Goal: Information Seeking & Learning: Learn about a topic

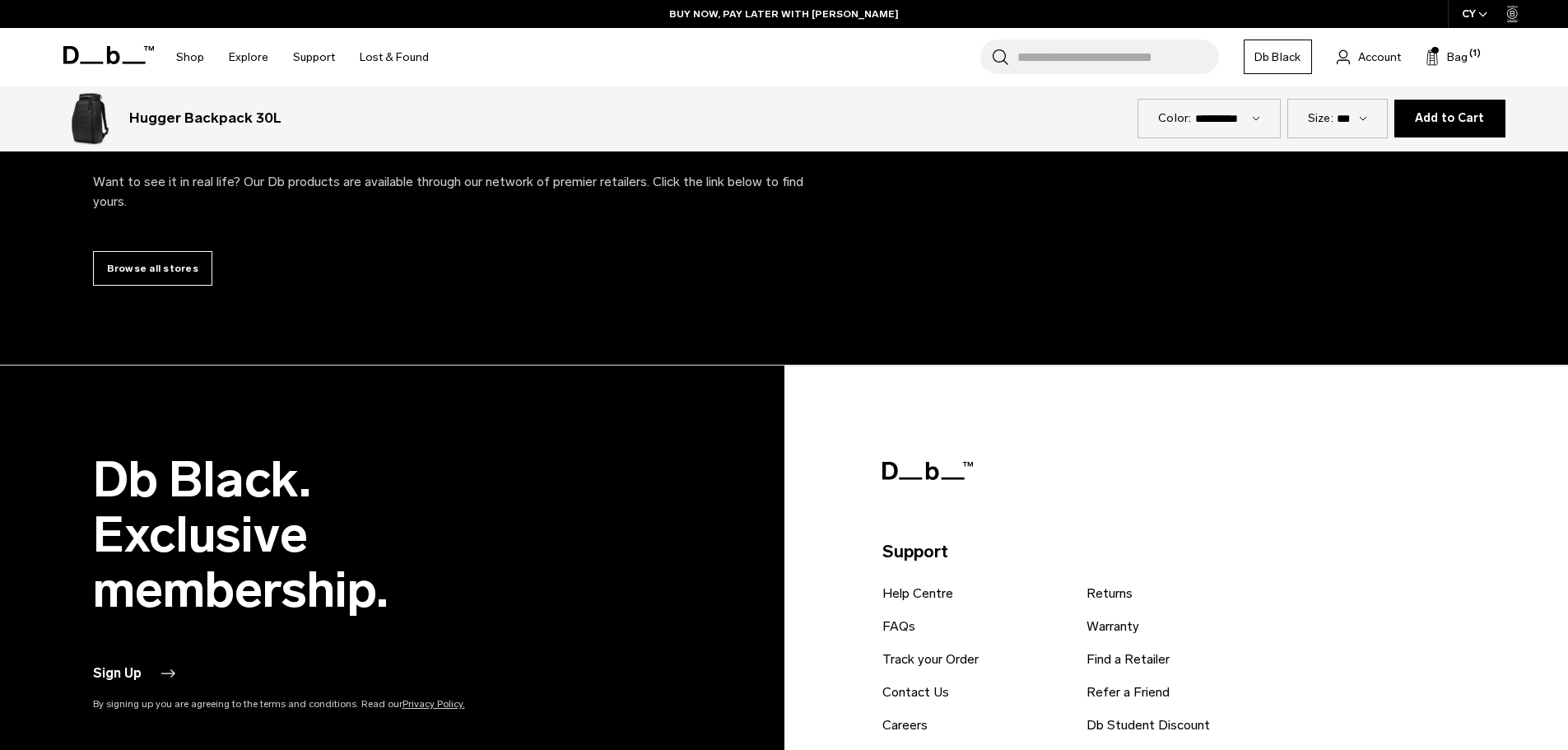
scroll to position [7578, 0]
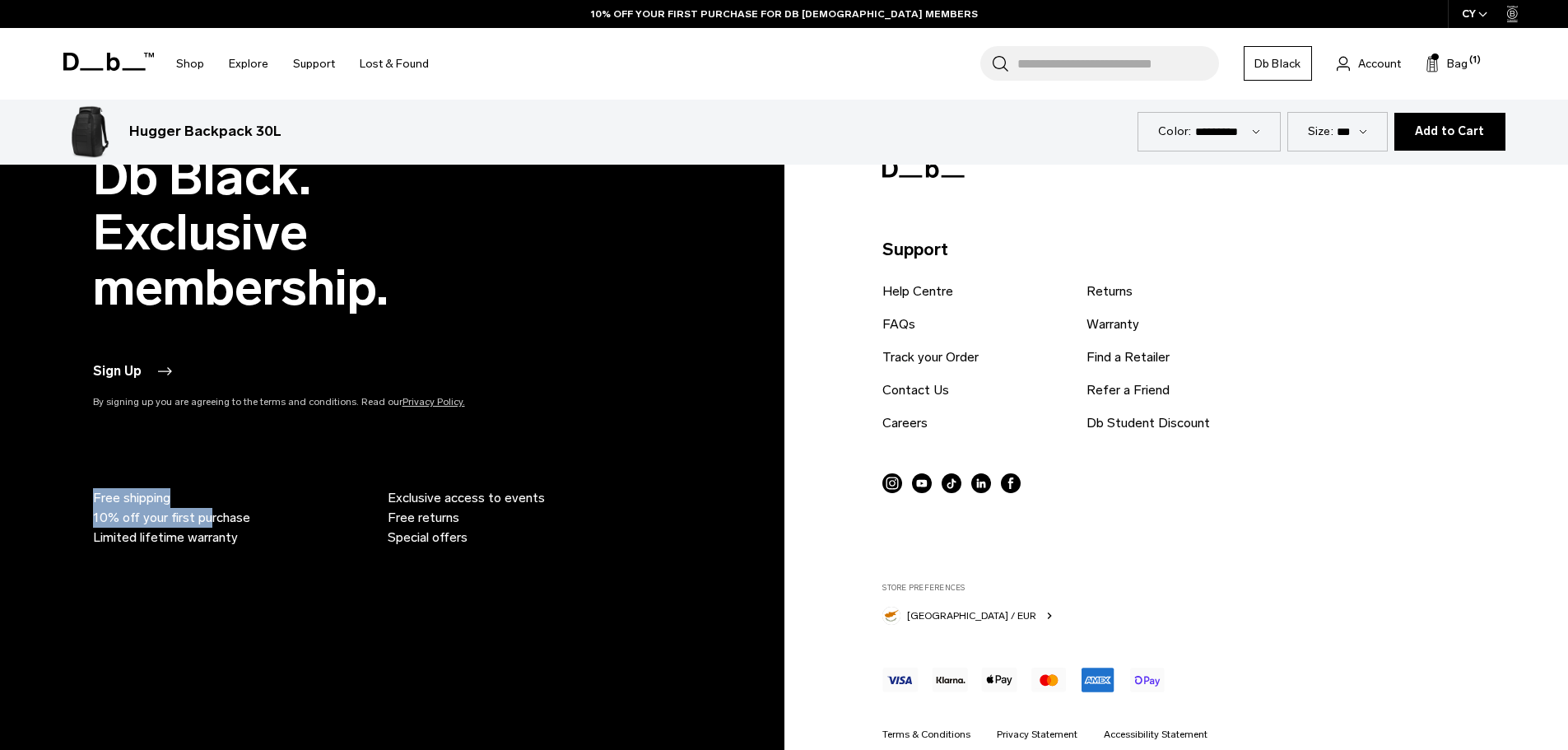
drag, startPoint x: 92, startPoint y: 440, endPoint x: 205, endPoint y: 477, distance: 118.9
click at [205, 477] on ul "Free shipping 10% off your first purchase Limited lifetime warranty Exclusive a…" at bounding box center [381, 478] width 576 height 138
click at [205, 508] on span "10% off your first purchase" at bounding box center [171, 517] width 157 height 20
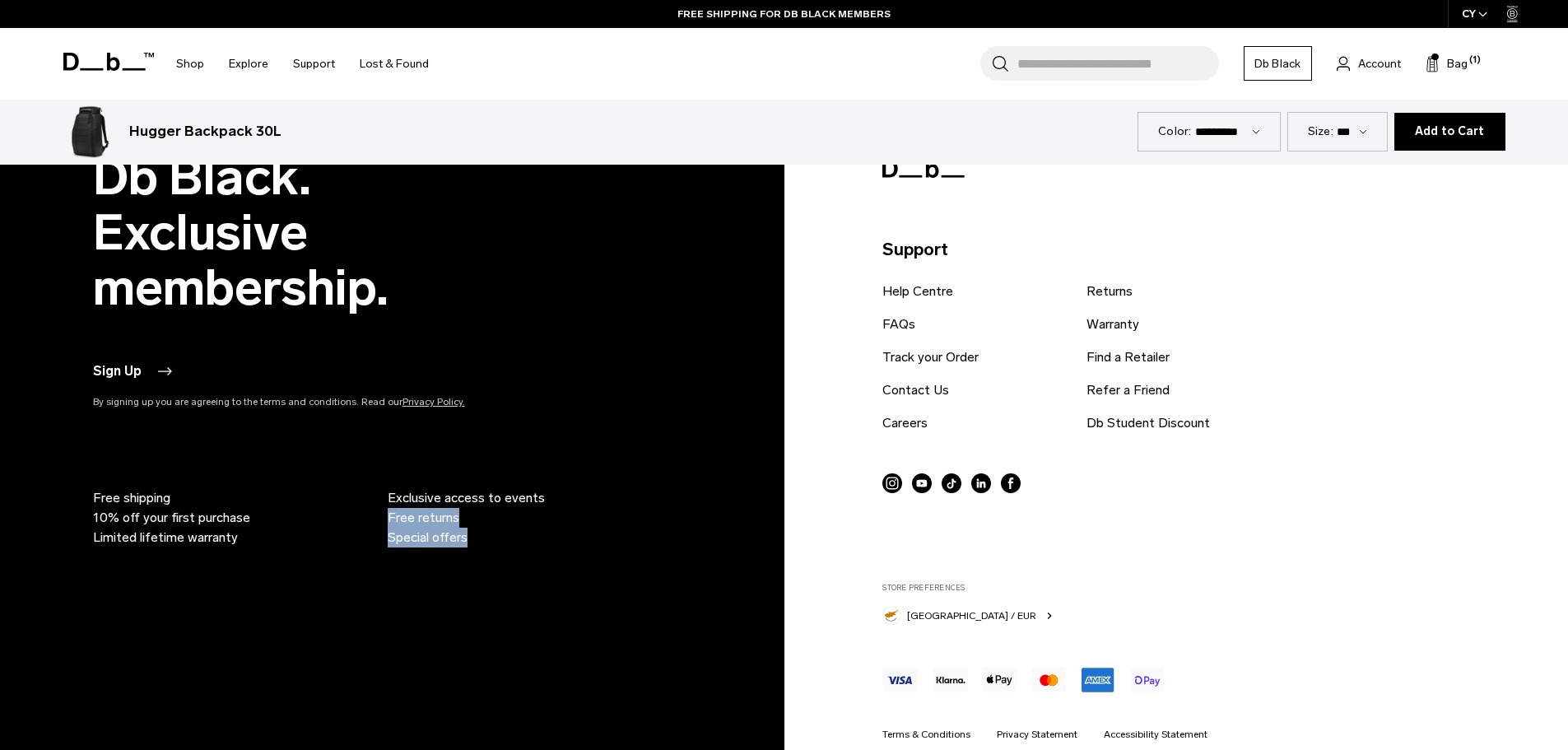
drag, startPoint x: 495, startPoint y: 480, endPoint x: 397, endPoint y: 461, distance: 99.8
click at [397, 461] on ul "Free shipping 10% off your first purchase Limited lifetime warranty Exclusive a…" at bounding box center [381, 478] width 576 height 138
click at [410, 508] on span "Free returns" at bounding box center [423, 517] width 72 height 20
click at [473, 508] on div "Db Black. Exclusive membership. Sign Up By signing up you are agreeing to the t…" at bounding box center [784, 460] width 1383 height 621
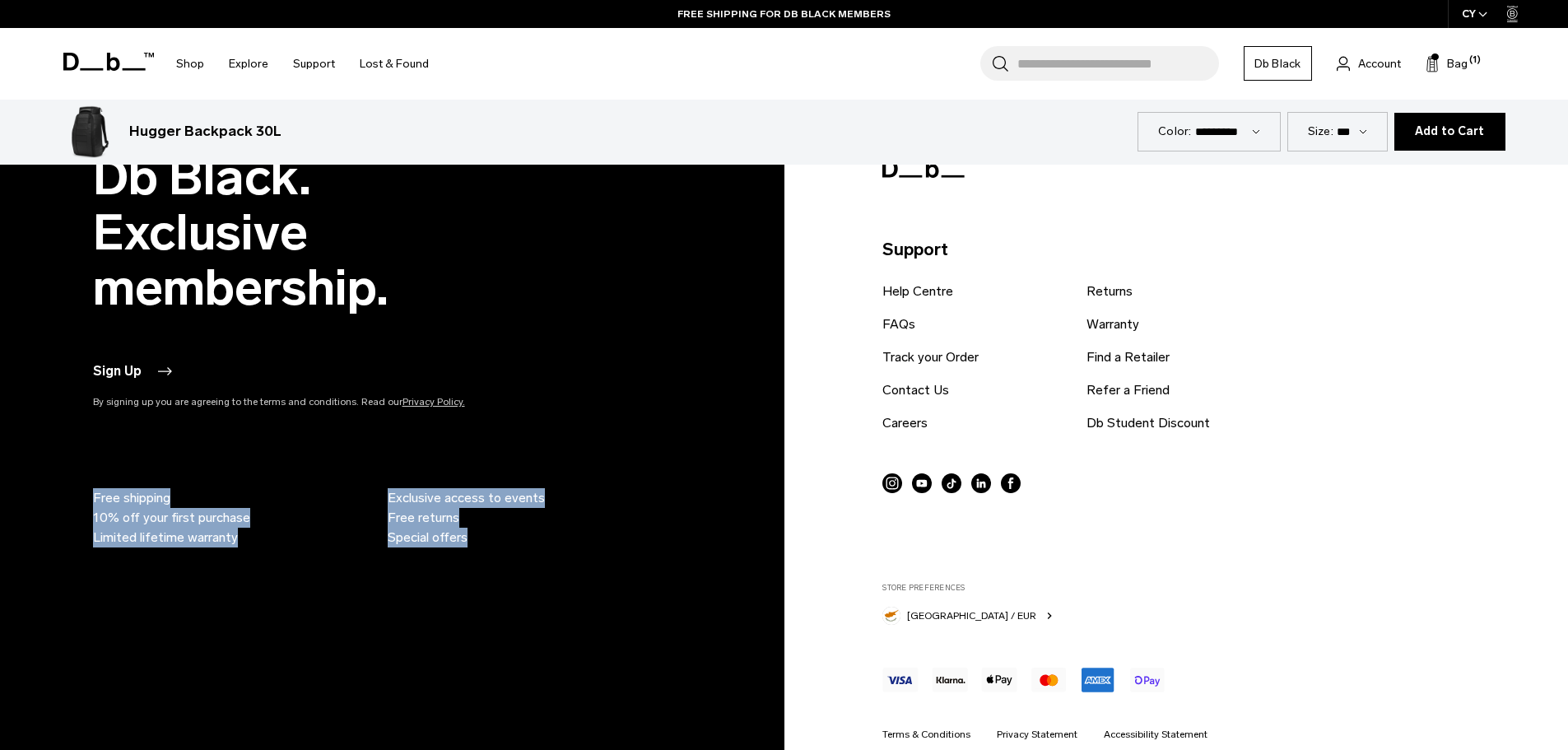
drag, startPoint x: 428, startPoint y: 477, endPoint x: 43, endPoint y: 454, distance: 385.7
click at [43, 454] on div "Db Black. Exclusive membership. Sign Up By signing up you are agreeing to the t…" at bounding box center [784, 460] width 1482 height 621
copy ul "Free shipping 10% off your first purchase Limited lifetime warranty Exclusive a…"
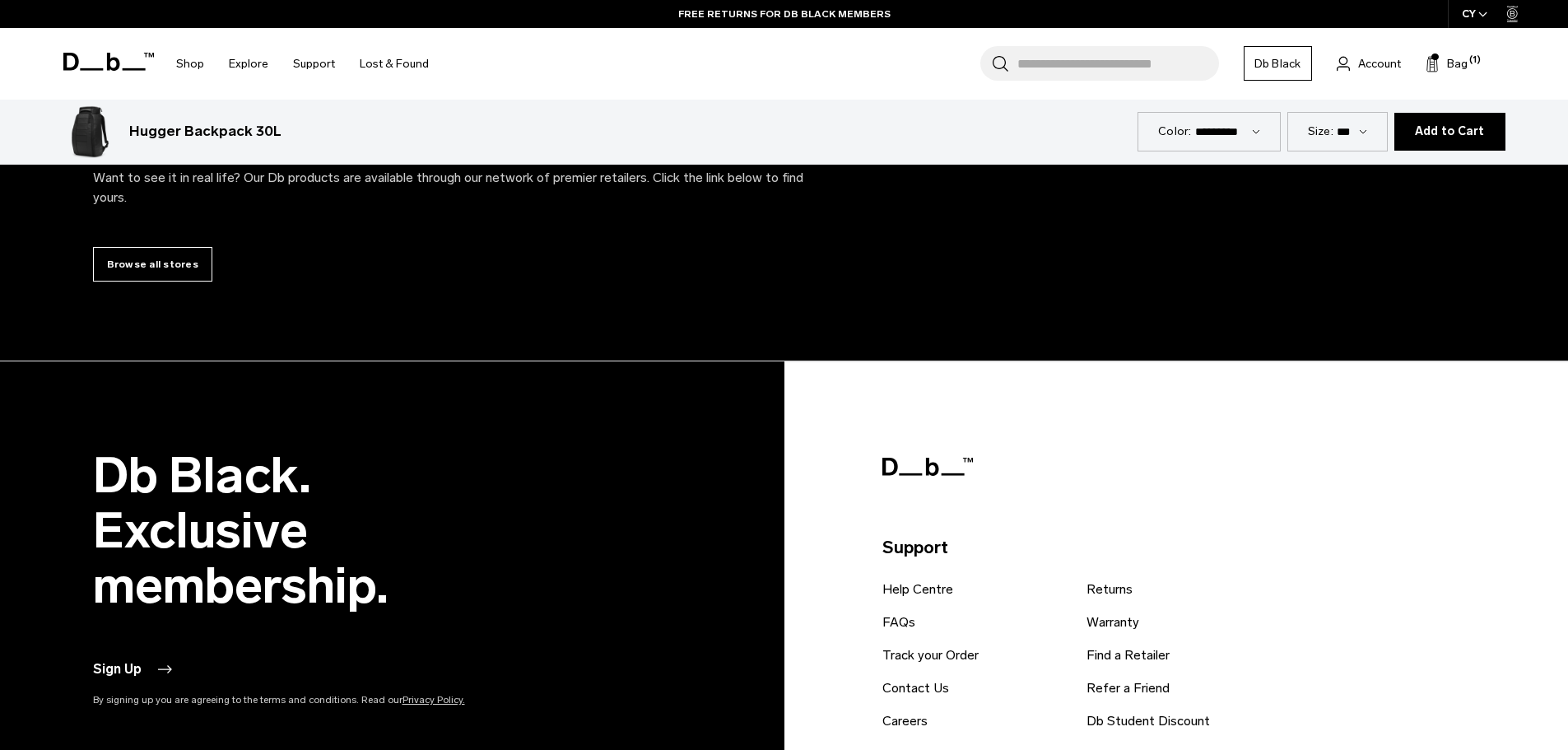
scroll to position [7276, 0]
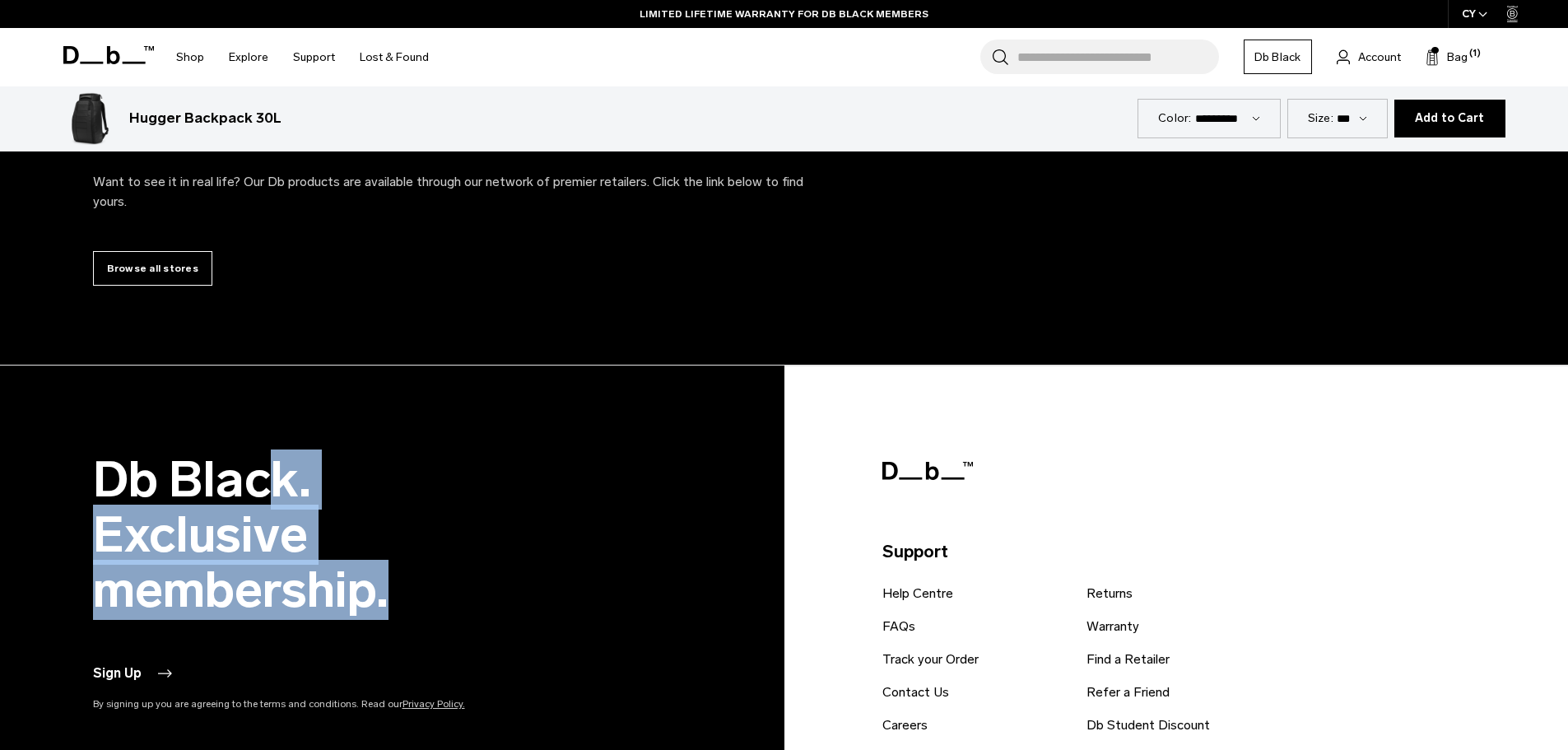
drag, startPoint x: 161, startPoint y: 560, endPoint x: 34, endPoint y: 507, distance: 137.6
click at [34, 507] on footer "Db Black. Exclusive membership. Sign Up By signing up you are agreeing to the t…" at bounding box center [784, 732] width 1568 height 734
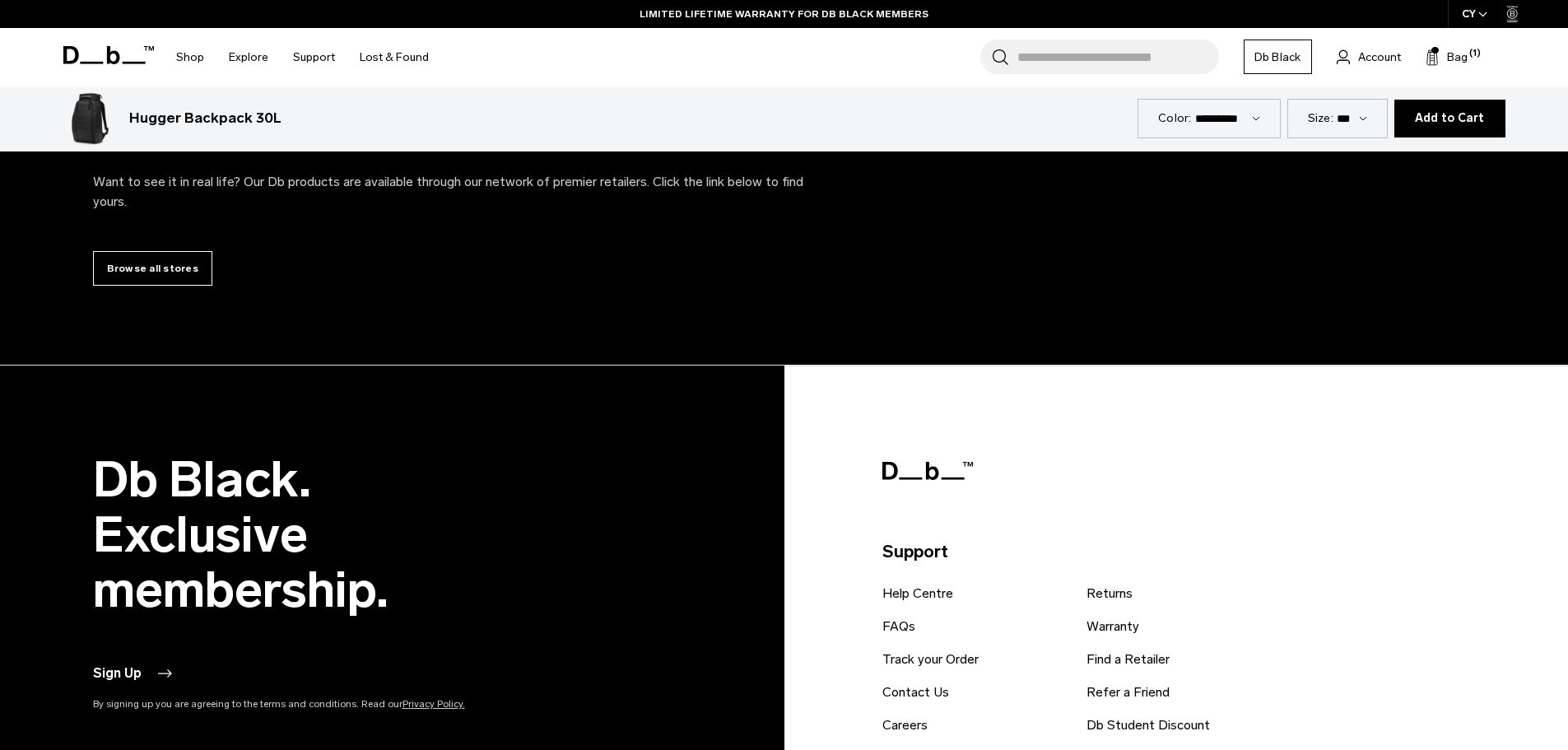
click at [34, 507] on footer "Db Black. Exclusive membership. Sign Up By signing up you are agreeing to the t…" at bounding box center [784, 732] width 1568 height 734
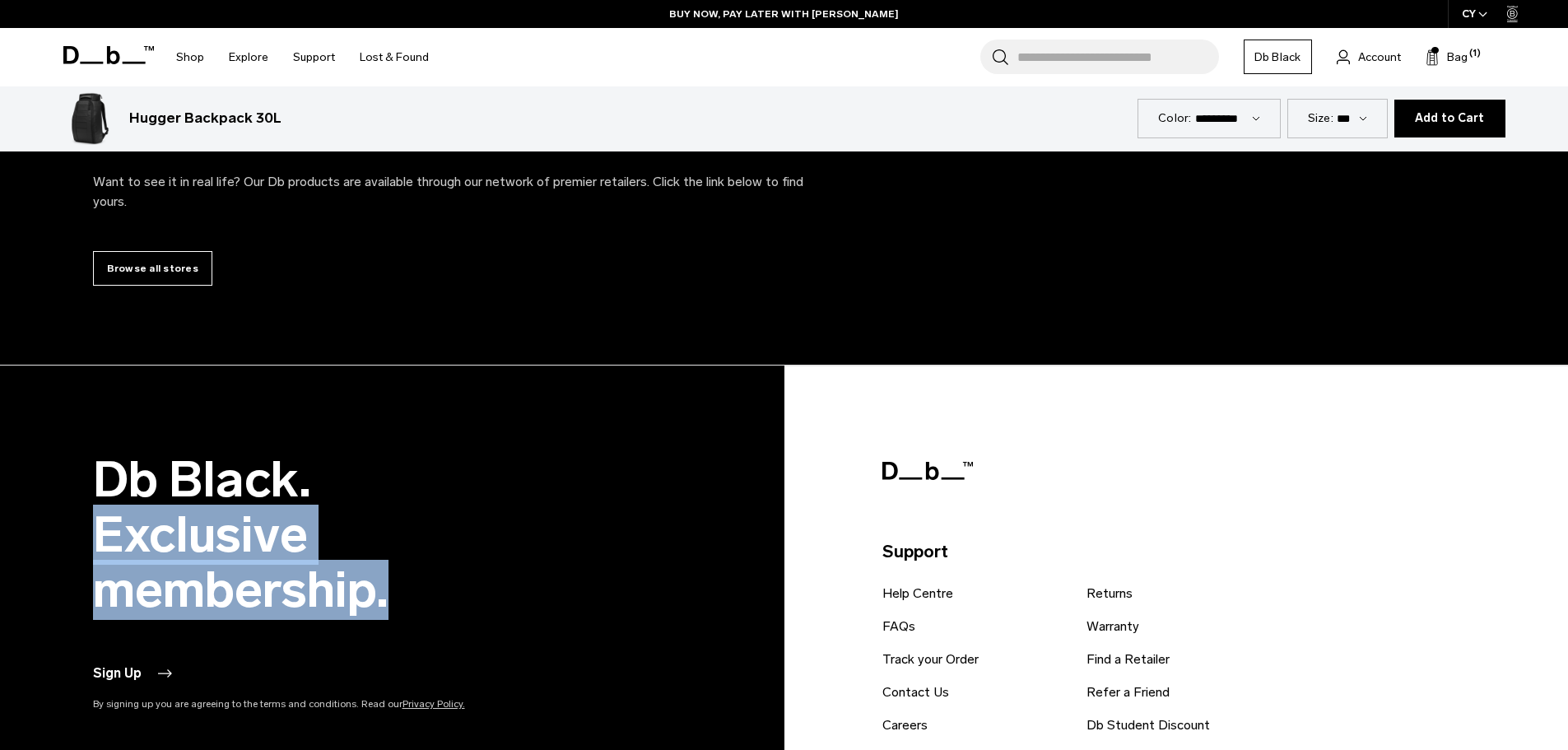
drag, startPoint x: 59, startPoint y: 491, endPoint x: 444, endPoint y: 550, distance: 389.5
click at [444, 550] on div "Db Black. Exclusive membership. Sign Up By signing up you are agreeing to the t…" at bounding box center [784, 762] width 1482 height 621
